Goal: Information Seeking & Learning: Learn about a topic

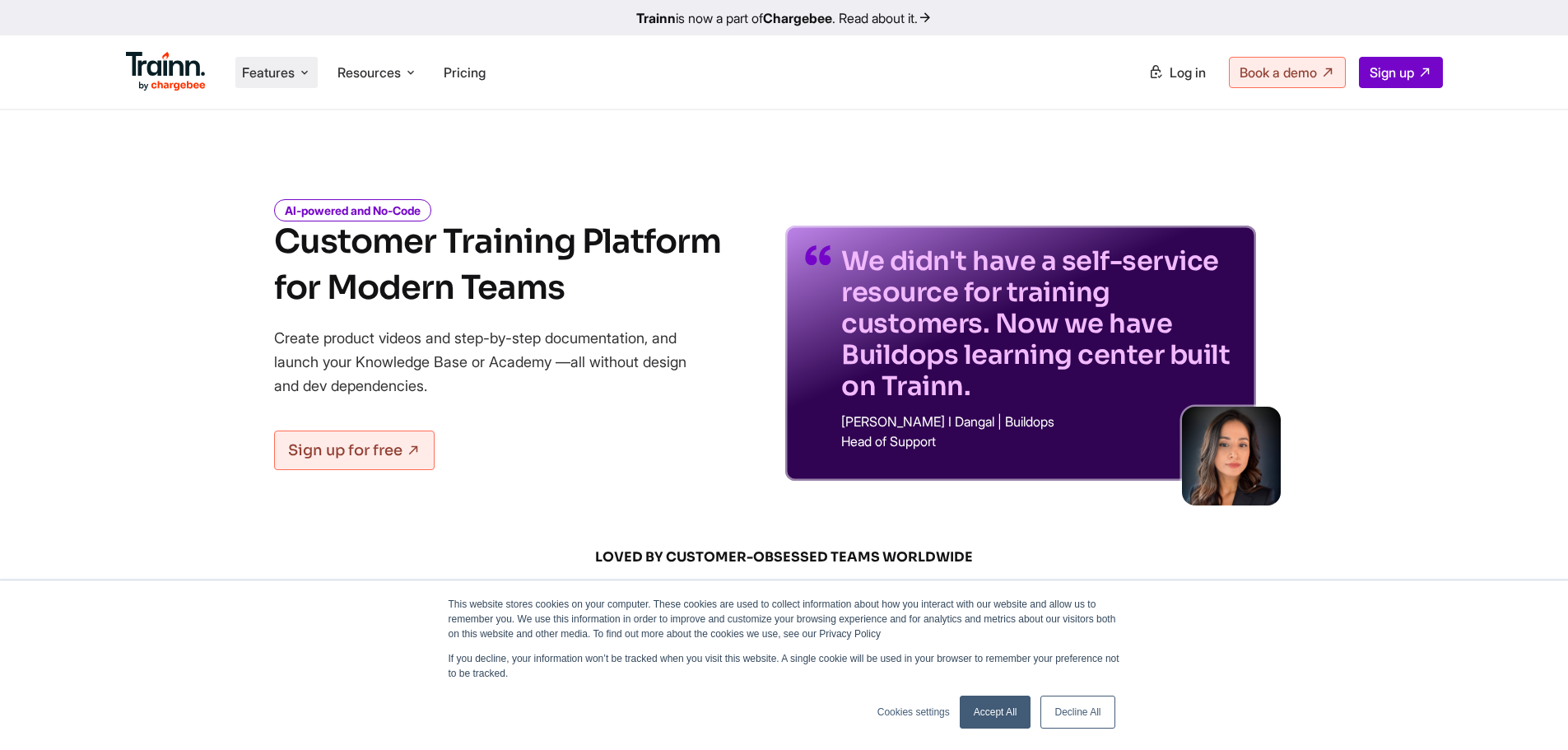
click at [272, 73] on span "Features" at bounding box center [267, 73] width 52 height 18
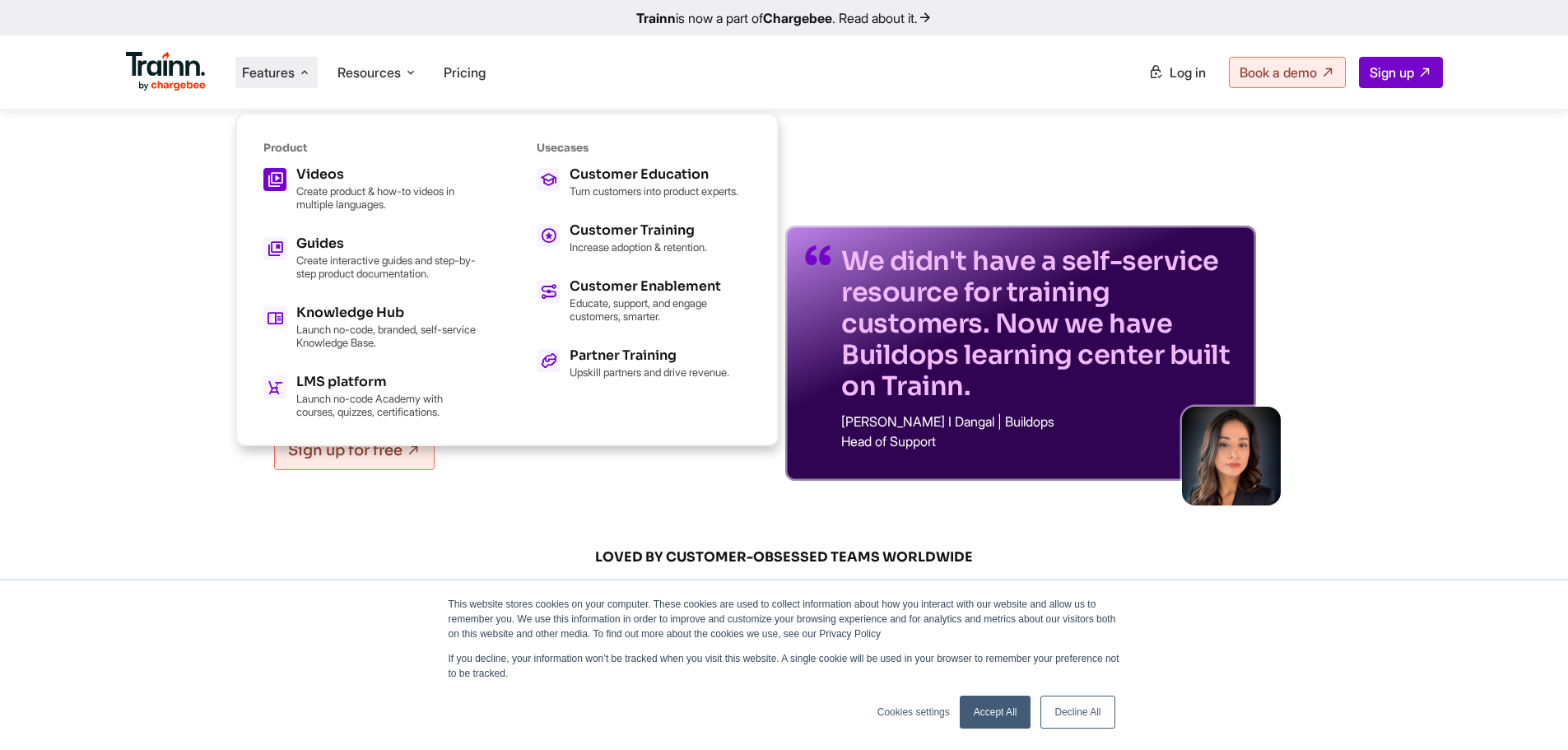
click at [315, 177] on h5 "Videos" at bounding box center [387, 175] width 181 height 13
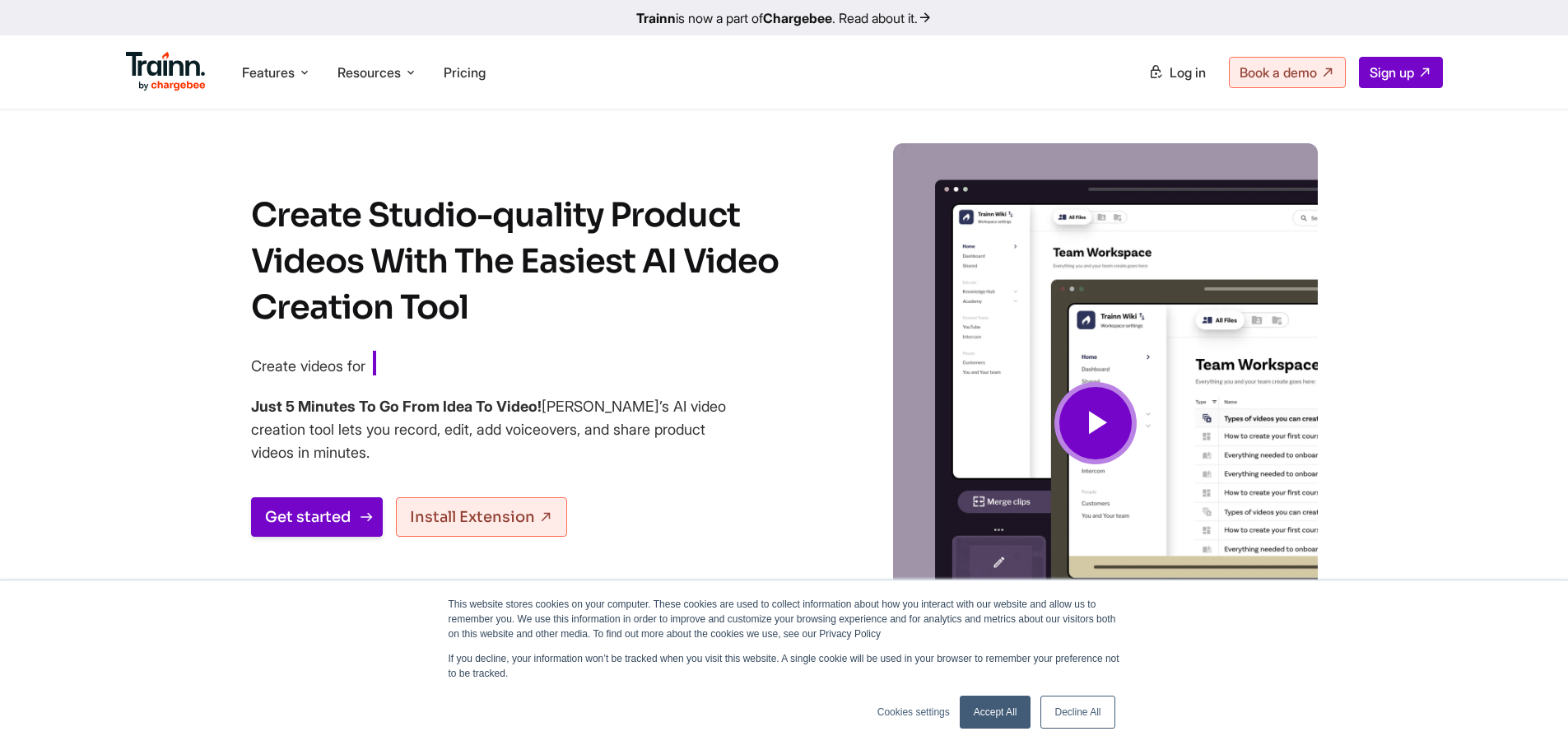
click at [322, 517] on link "Get started" at bounding box center [316, 517] width 131 height 40
